Goal: Find specific page/section: Find specific page/section

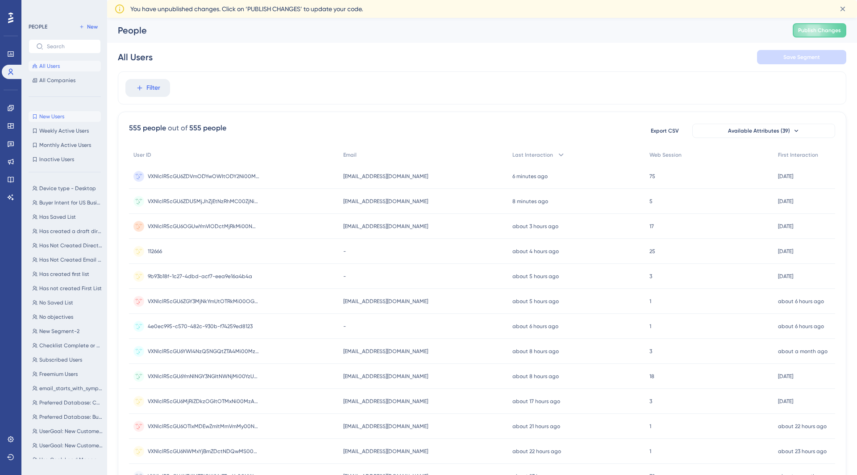
click at [50, 119] on span "New Users" at bounding box center [51, 116] width 25 height 7
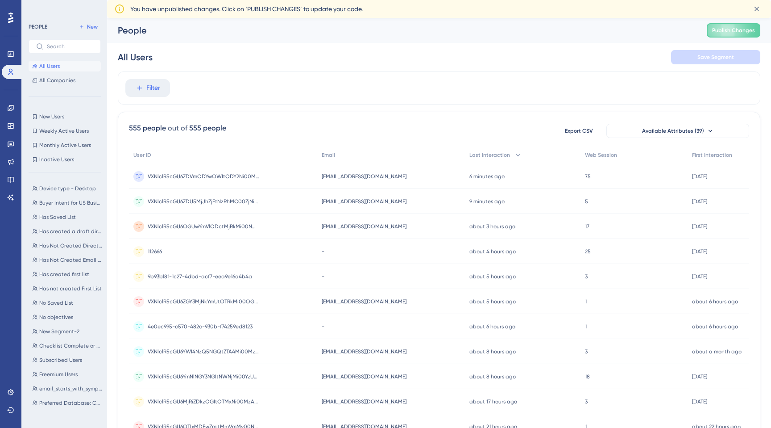
scroll to position [2, 0]
click at [62, 118] on span "New Users" at bounding box center [51, 116] width 25 height 7
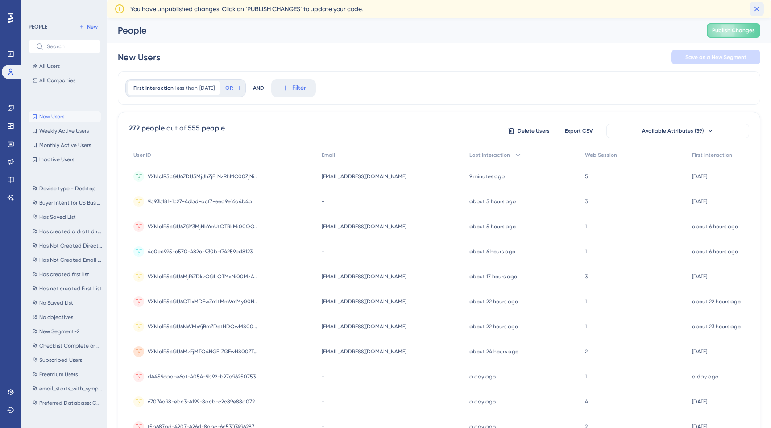
click at [759, 8] on icon at bounding box center [756, 8] width 9 height 9
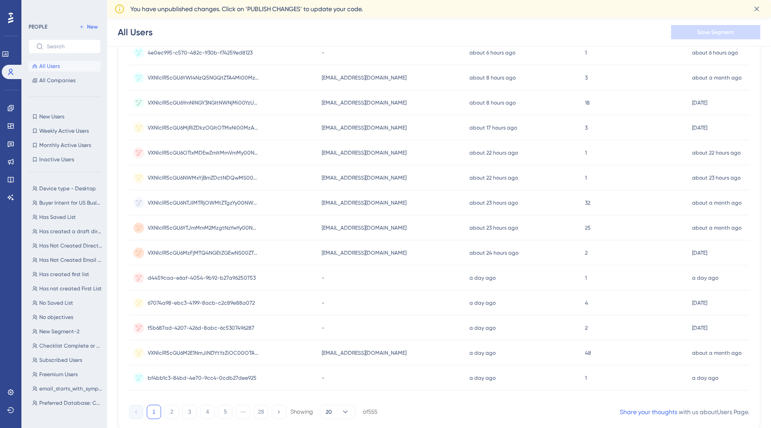
scroll to position [287, 0]
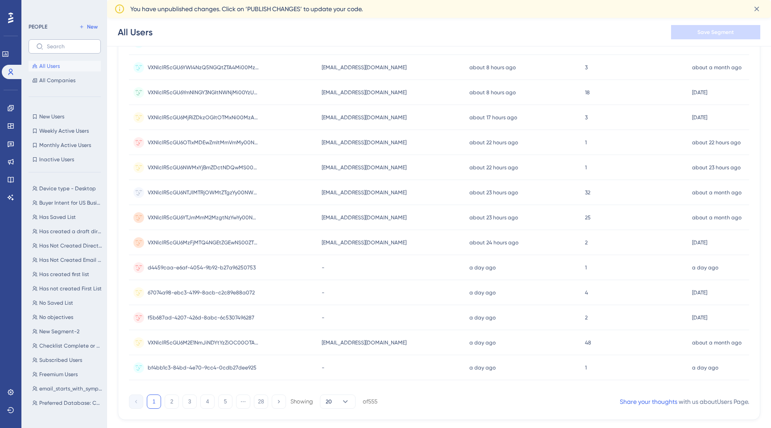
click at [64, 41] on label at bounding box center [65, 46] width 72 height 14
click at [64, 43] on input "text" at bounding box center [70, 46] width 46 height 6
paste input "[EMAIL_ADDRESS][DOMAIN_NAME]"
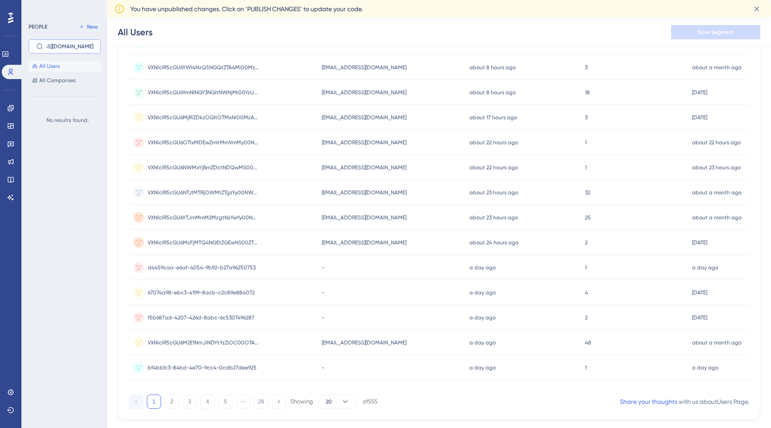
type input "[EMAIL_ADDRESS][DOMAIN_NAME]"
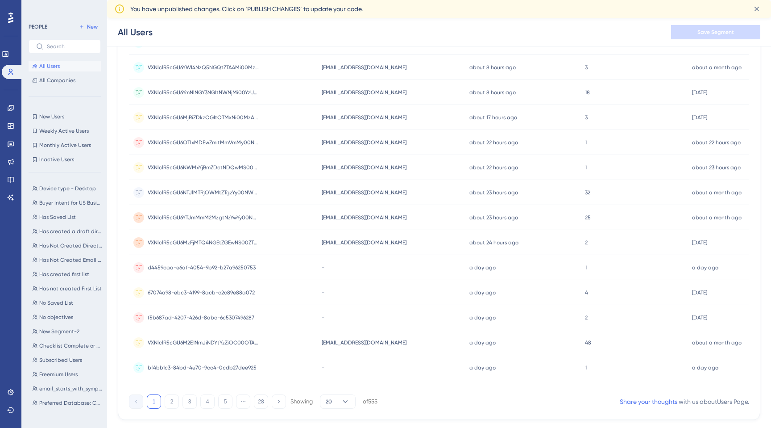
click at [43, 68] on span "All Users" at bounding box center [49, 65] width 21 height 7
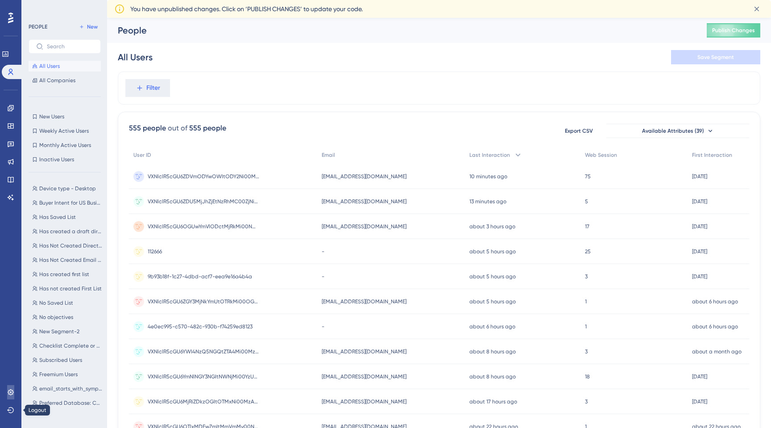
click at [10, 390] on icon at bounding box center [10, 391] width 7 height 7
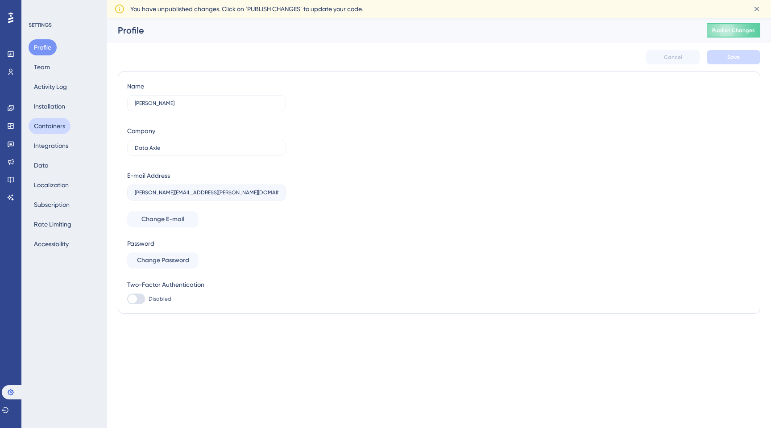
click at [57, 130] on button "Containers" at bounding box center [50, 126] width 42 height 16
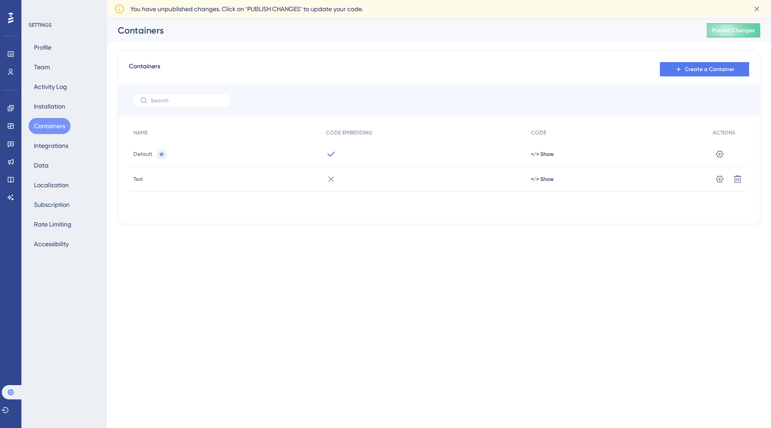
click at [120, 11] on icon at bounding box center [119, 9] width 11 height 11
click at [11, 57] on icon at bounding box center [10, 53] width 7 height 7
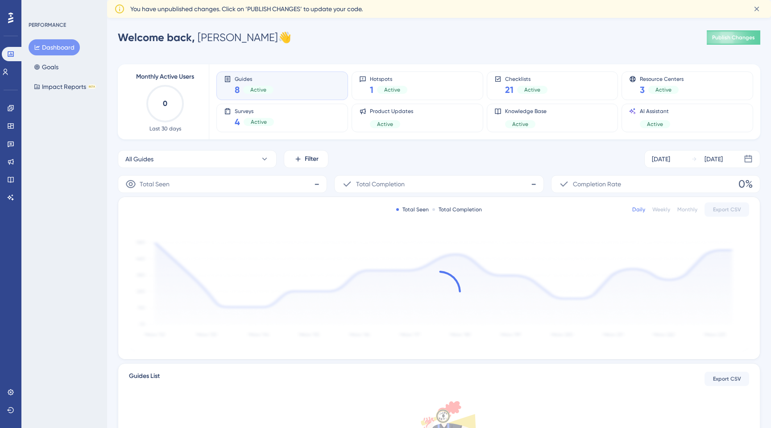
click at [6, 79] on div "Engagement Widgets Feedback Product Updates Knowledge Base AI Assistant" at bounding box center [11, 141] width 14 height 125
click at [7, 76] on link at bounding box center [5, 72] width 7 height 14
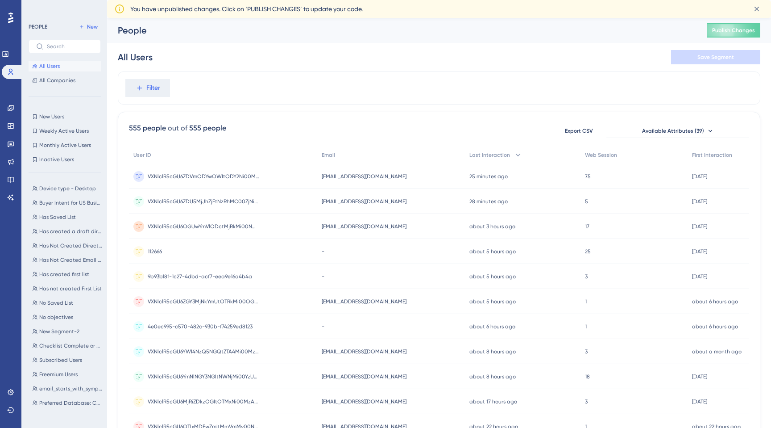
click at [41, 67] on span "All Users" at bounding box center [49, 65] width 21 height 7
